Goal: Task Accomplishment & Management: Use online tool/utility

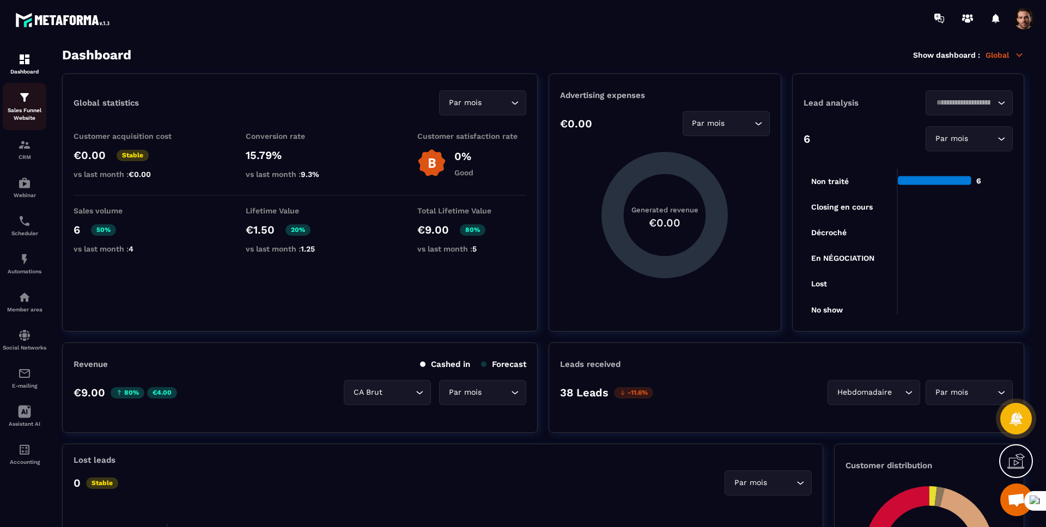
click at [29, 117] on p "Sales Funnel Website" at bounding box center [25, 114] width 44 height 15
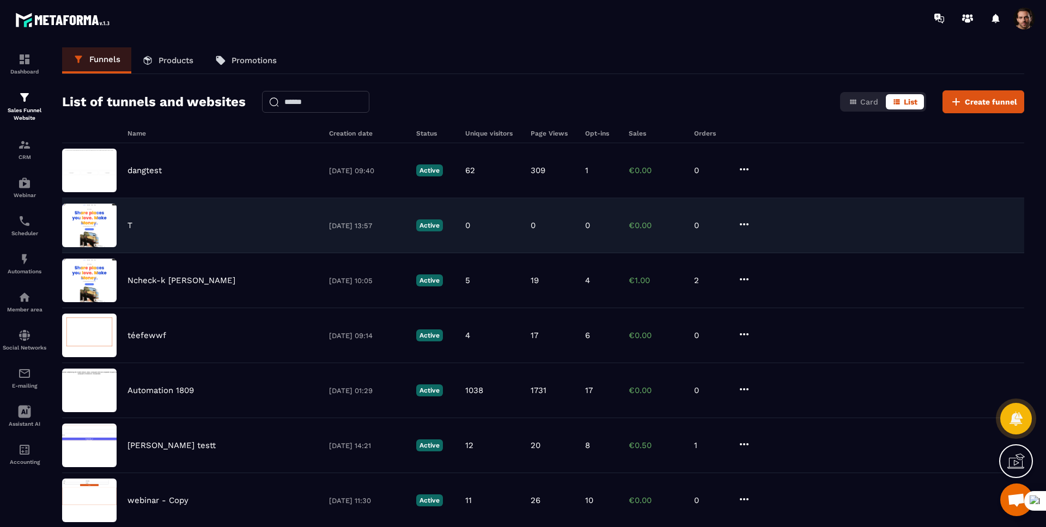
click at [137, 225] on div "T" at bounding box center [222, 226] width 191 height 10
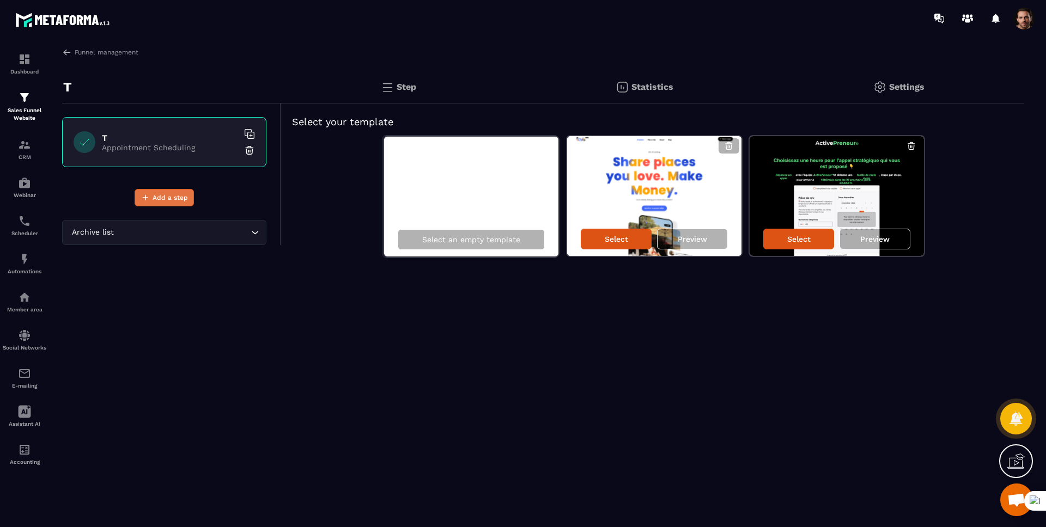
click at [155, 200] on span "Add a step" at bounding box center [169, 197] width 35 height 11
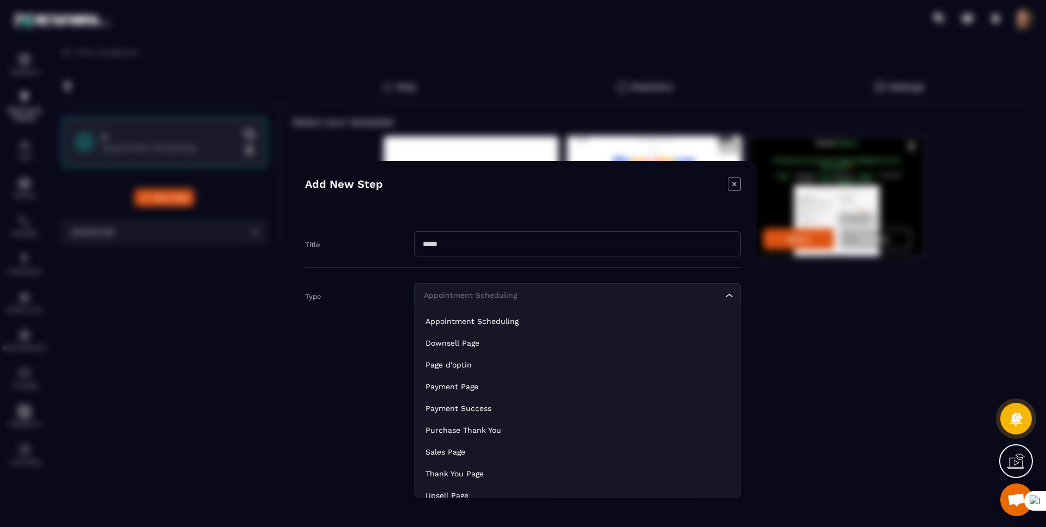
click at [478, 297] on div "Appointment Scheduling" at bounding box center [572, 296] width 304 height 12
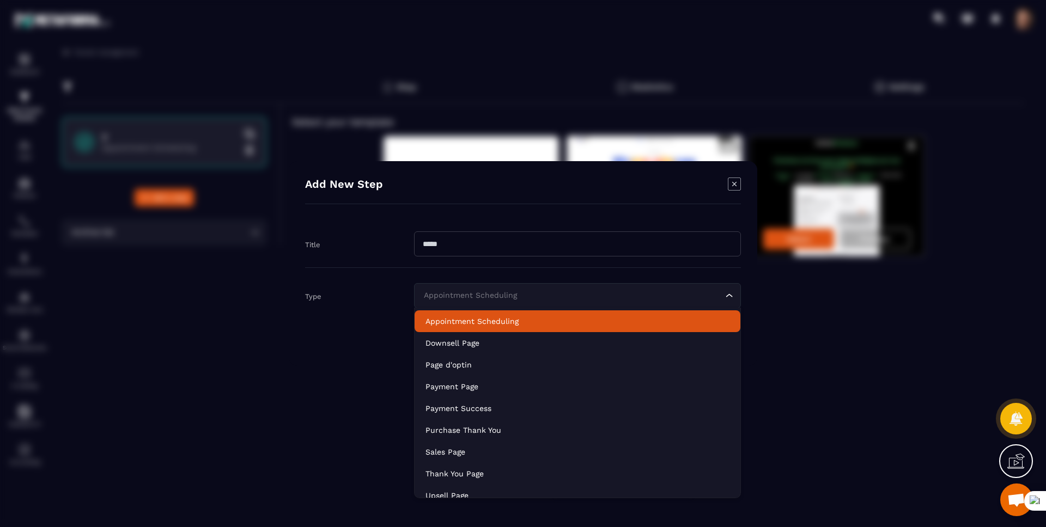
click at [450, 322] on p "Appointment Scheduling" at bounding box center [577, 321] width 304 height 11
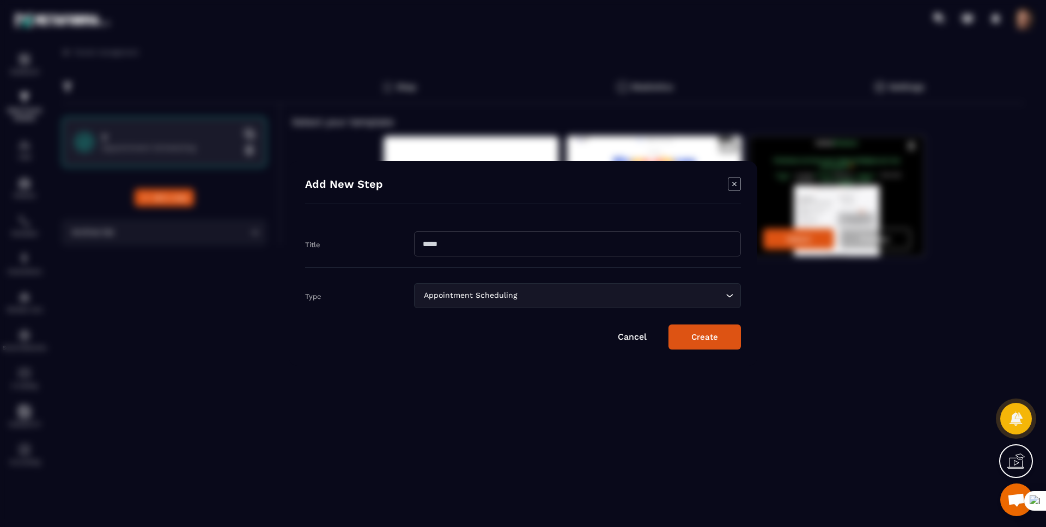
click at [694, 333] on button "Create" at bounding box center [704, 337] width 72 height 25
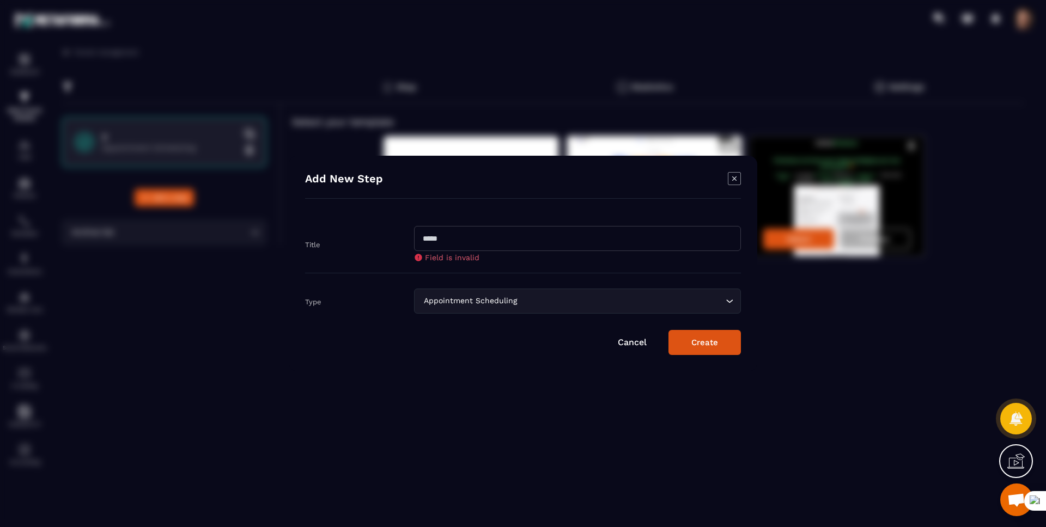
click at [481, 244] on input "Modal window" at bounding box center [577, 238] width 327 height 25
type input "*"
click at [696, 345] on button "Create" at bounding box center [704, 342] width 72 height 25
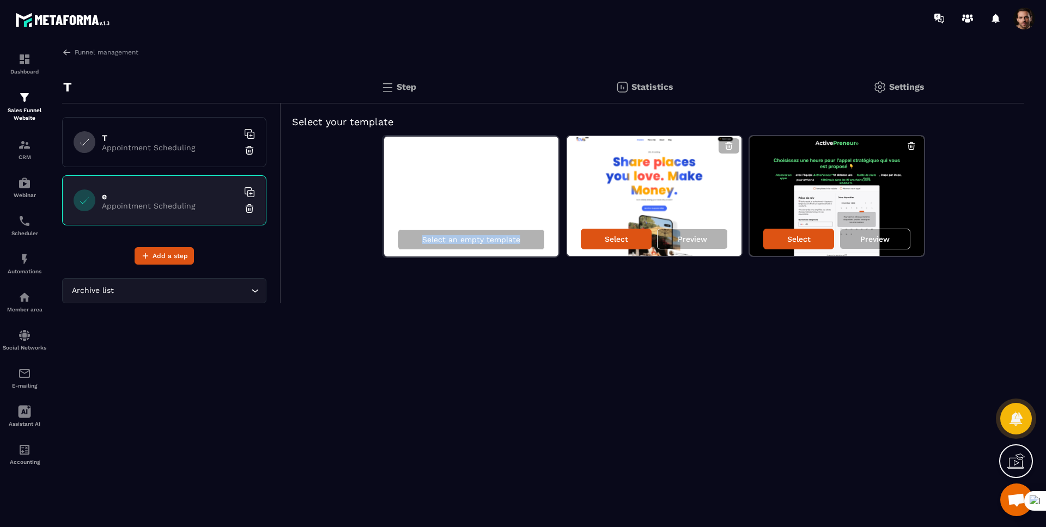
drag, startPoint x: 438, startPoint y: 120, endPoint x: 366, endPoint y: 261, distance: 158.1
click at [368, 262] on div "Select your template Select an empty template Select Preview Select Preview" at bounding box center [652, 186] width 743 height 166
click at [553, 287] on div "Step Statistics Settings Select your template Select an empty template Select P…" at bounding box center [652, 187] width 743 height 233
click at [160, 258] on span "Add a step" at bounding box center [169, 255] width 35 height 11
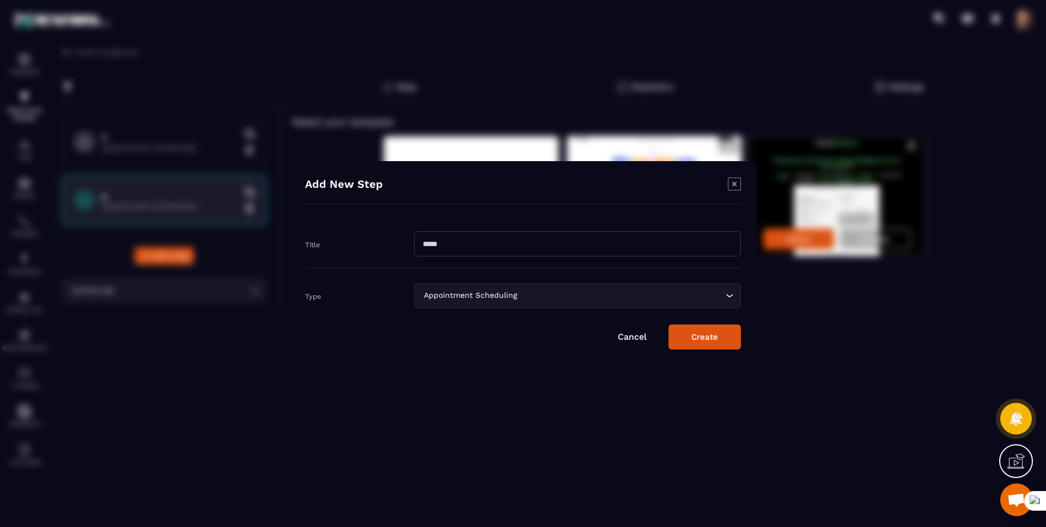
click at [442, 249] on input "Modal window" at bounding box center [577, 243] width 327 height 25
type input "*"
click at [436, 289] on div "Appointment Scheduling Loading..." at bounding box center [577, 295] width 327 height 25
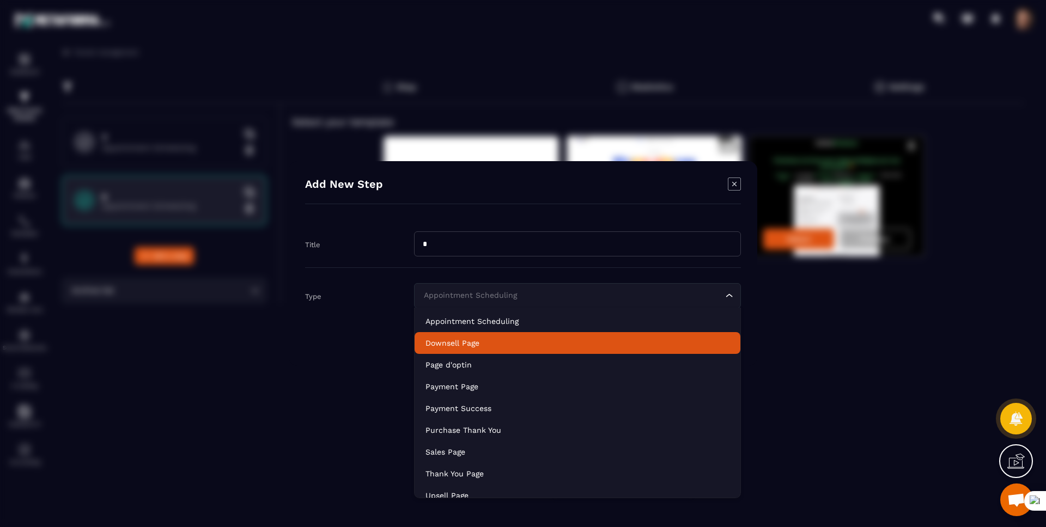
click at [439, 338] on p "Downsell Page" at bounding box center [577, 343] width 304 height 11
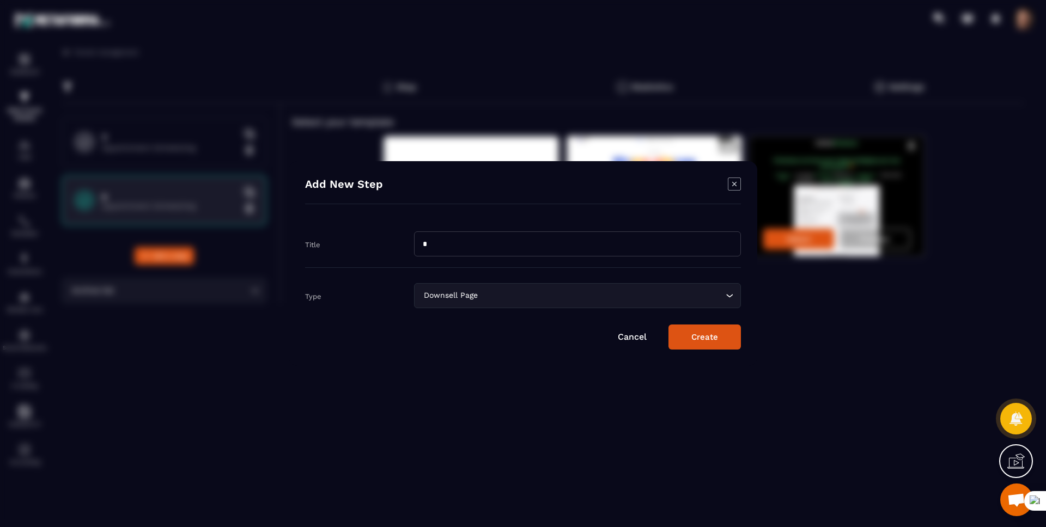
click at [699, 334] on button "Create" at bounding box center [704, 337] width 72 height 25
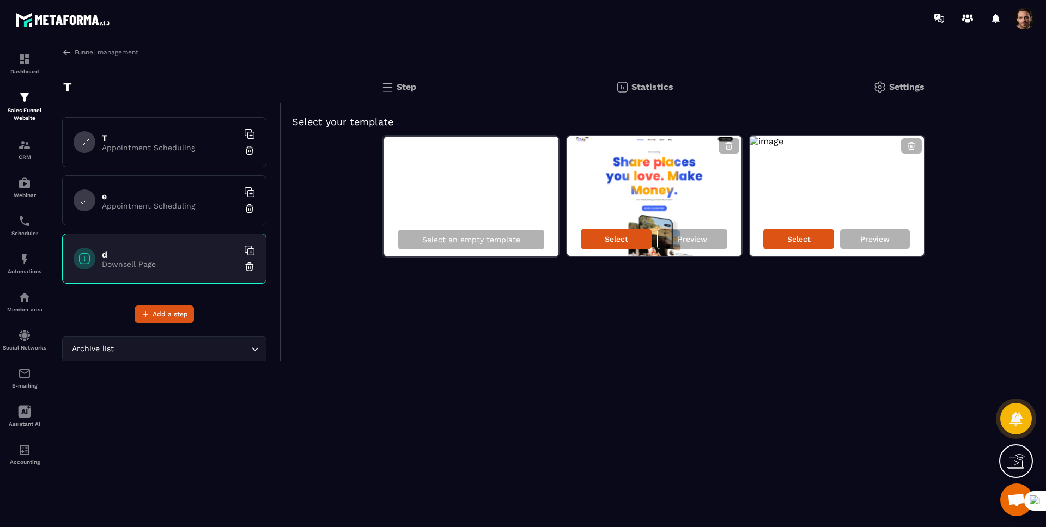
click at [149, 202] on p "Appointment Scheduling" at bounding box center [170, 205] width 136 height 9
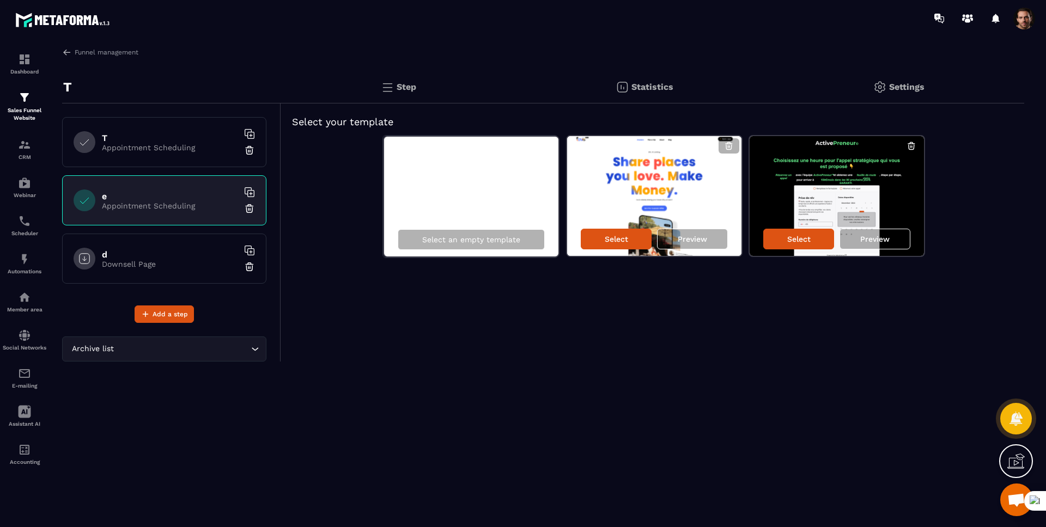
click at [1015, 20] on span at bounding box center [1024, 19] width 22 height 22
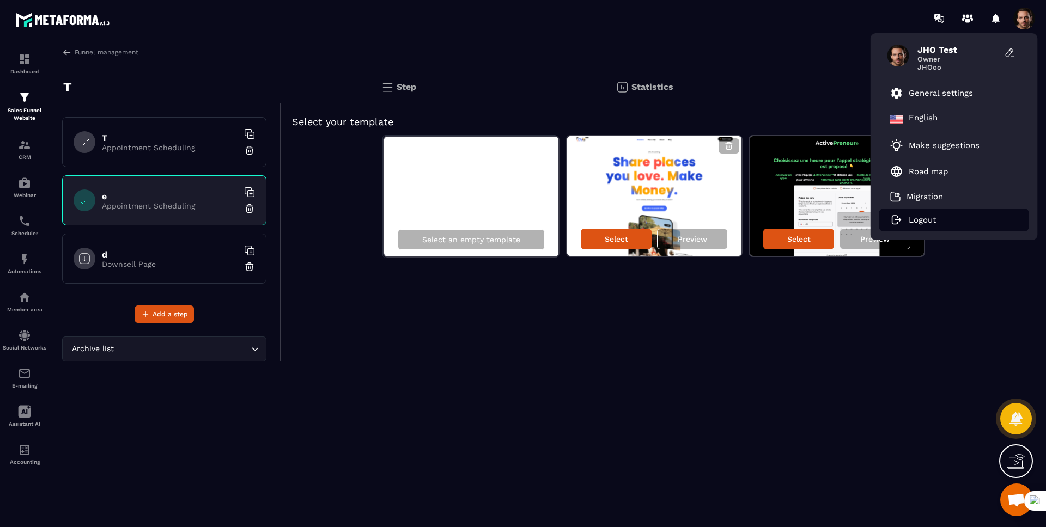
click at [936, 218] on li "Logout" at bounding box center [954, 220] width 150 height 23
